Goal: Find specific page/section: Find specific page/section

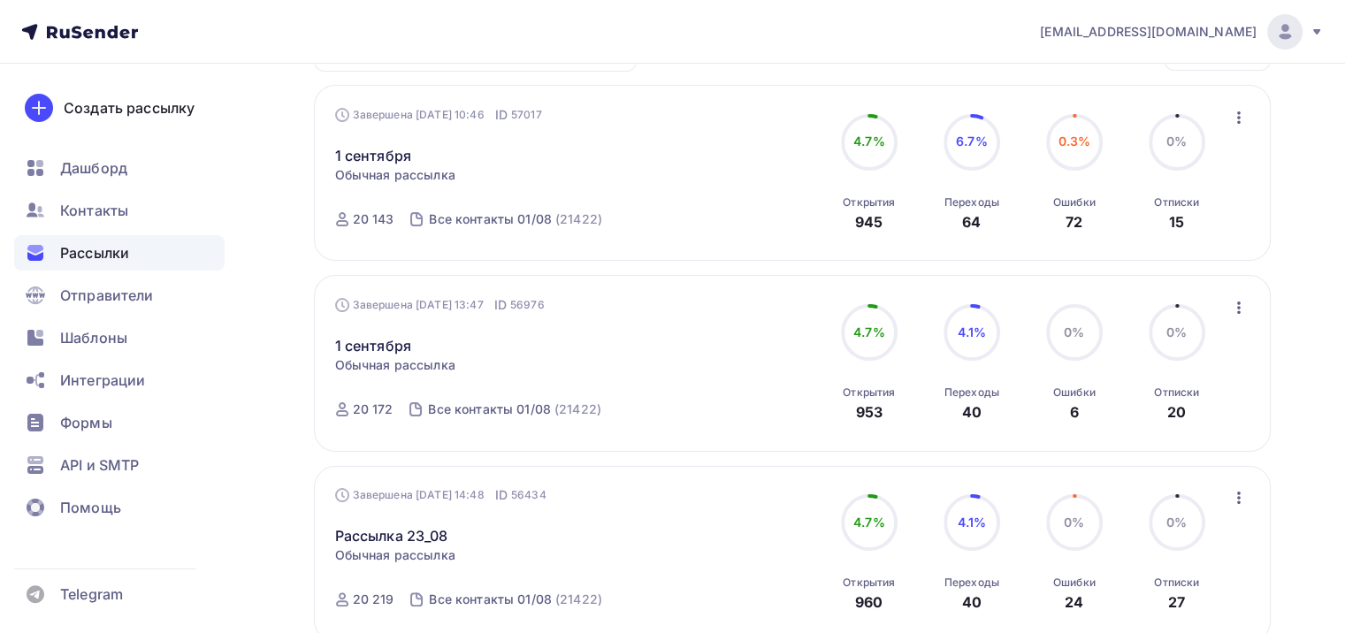
scroll to position [265, 0]
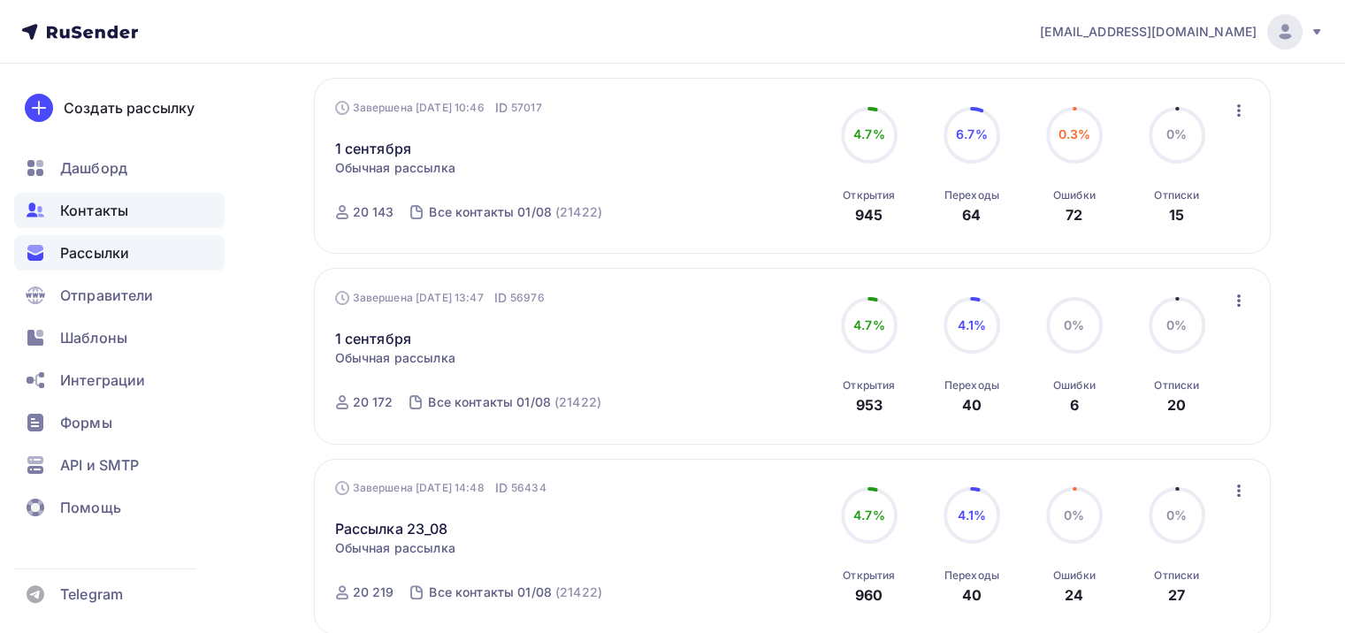
click at [141, 214] on div "Контакты" at bounding box center [119, 210] width 210 height 35
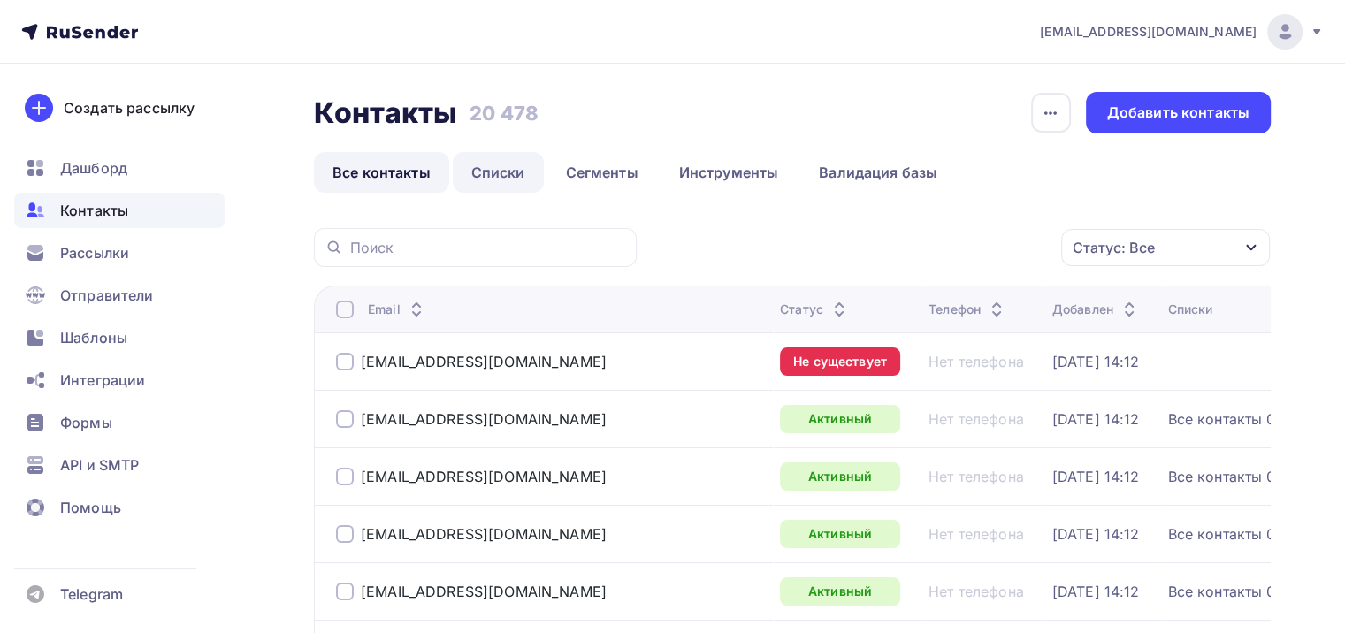
click at [530, 167] on link "Списки" at bounding box center [498, 172] width 91 height 41
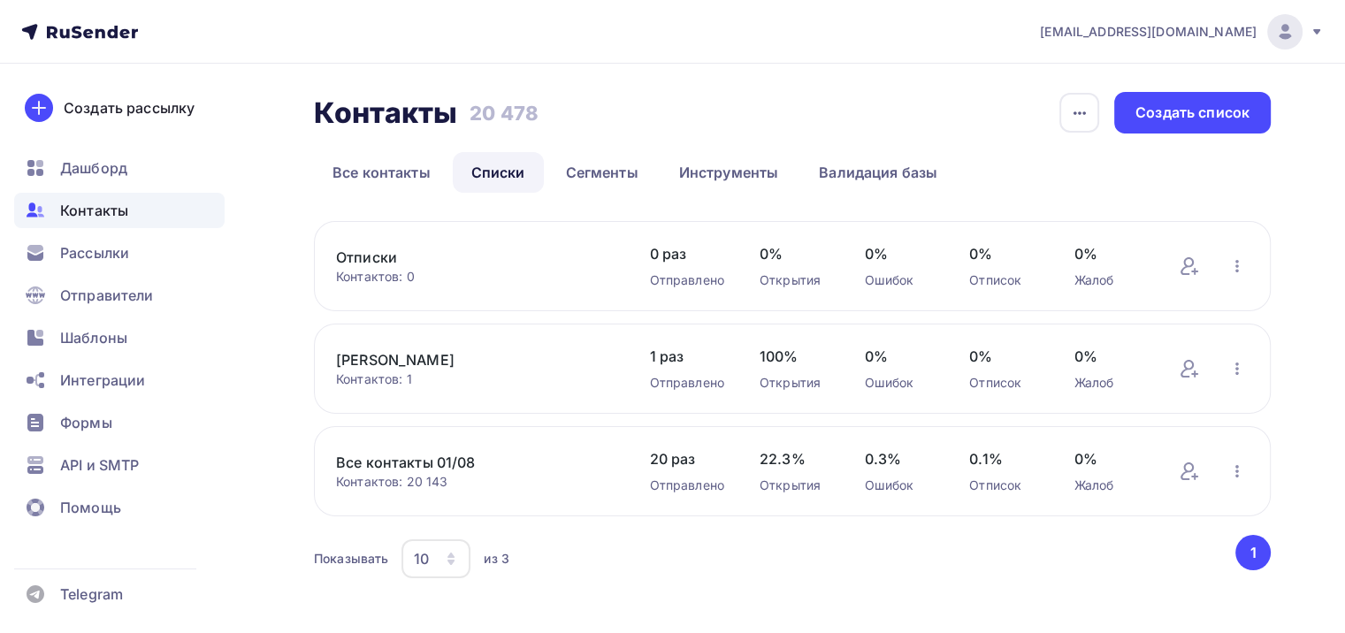
click at [461, 468] on link "Все контакты 01/08" at bounding box center [475, 462] width 278 height 21
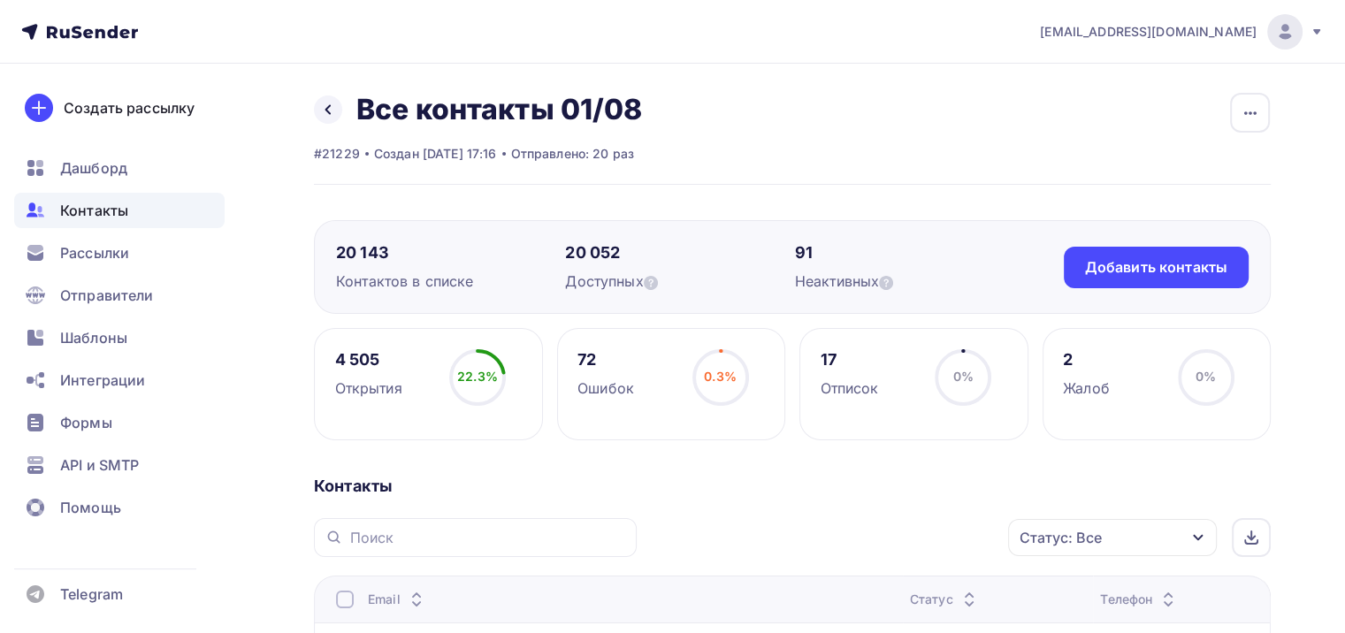
drag, startPoint x: 1109, startPoint y: 531, endPoint x: 1107, endPoint y: 522, distance: 9.9
click at [1109, 529] on div "Статус: Все" at bounding box center [1112, 537] width 209 height 37
